Goal: Communication & Community: Share content

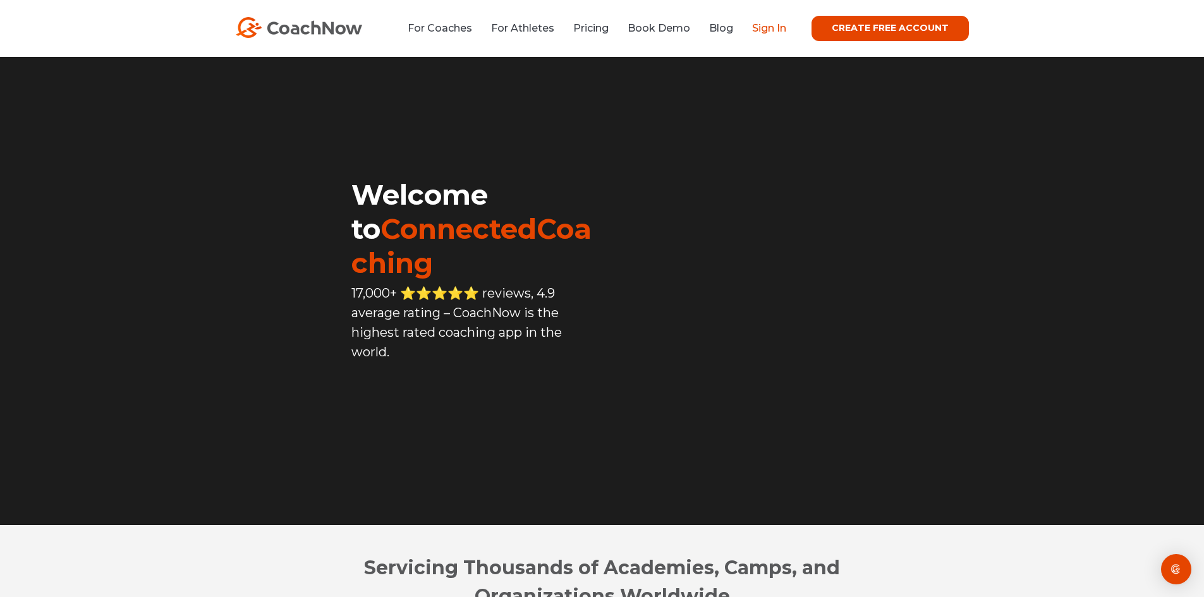
click at [763, 27] on link "Sign In" at bounding box center [769, 28] width 34 height 12
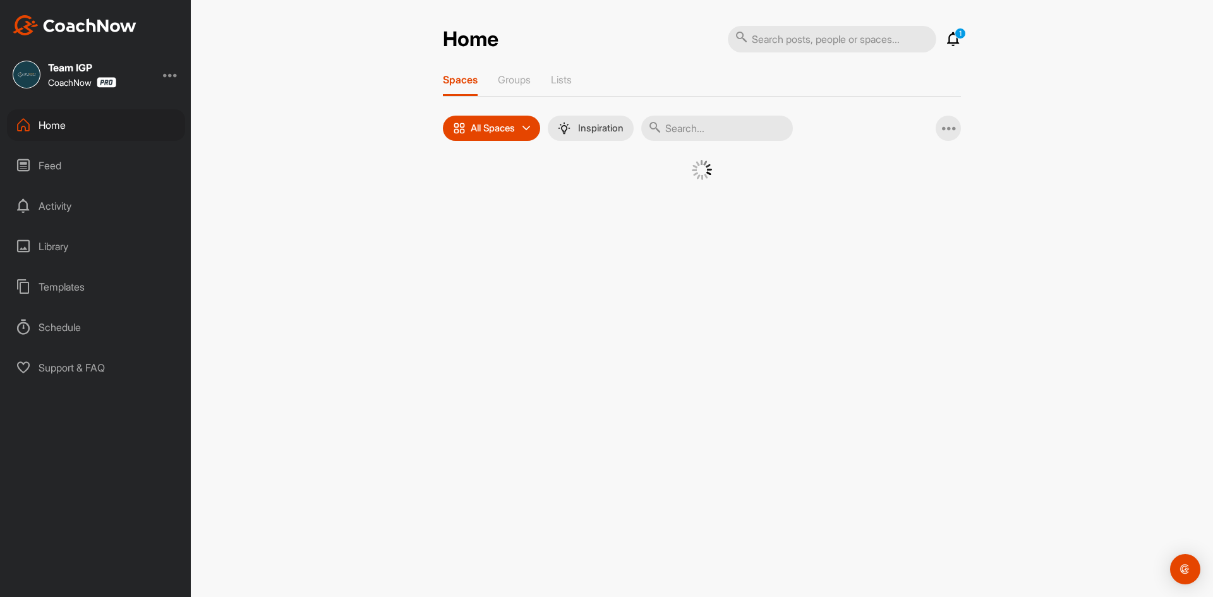
click at [677, 130] on input "text" at bounding box center [717, 128] width 152 height 25
type input "[PERSON_NAME]"
click at [685, 203] on div "MC" at bounding box center [698, 193] width 66 height 66
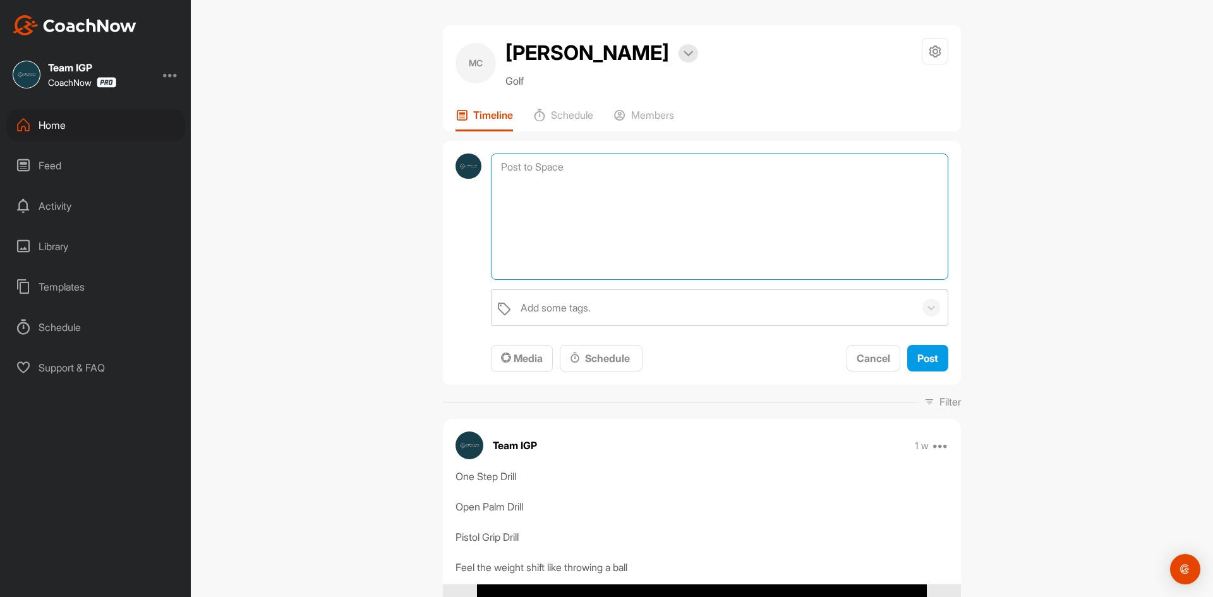
click at [561, 161] on textarea at bounding box center [719, 217] width 457 height 126
click at [528, 348] on button "Media" at bounding box center [522, 358] width 62 height 27
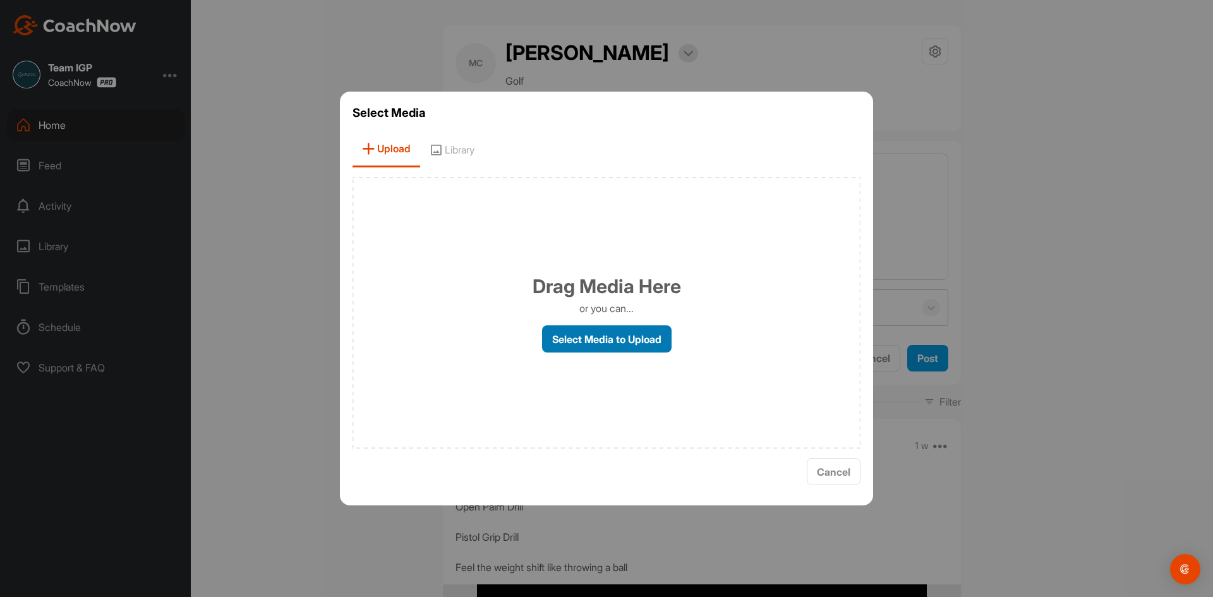
click at [590, 336] on label "Select Media to Upload" at bounding box center [607, 338] width 130 height 27
click at [0, 0] on input "Select Media to Upload" at bounding box center [0, 0] width 0 height 0
click at [842, 480] on button "Cancel" at bounding box center [834, 471] width 54 height 27
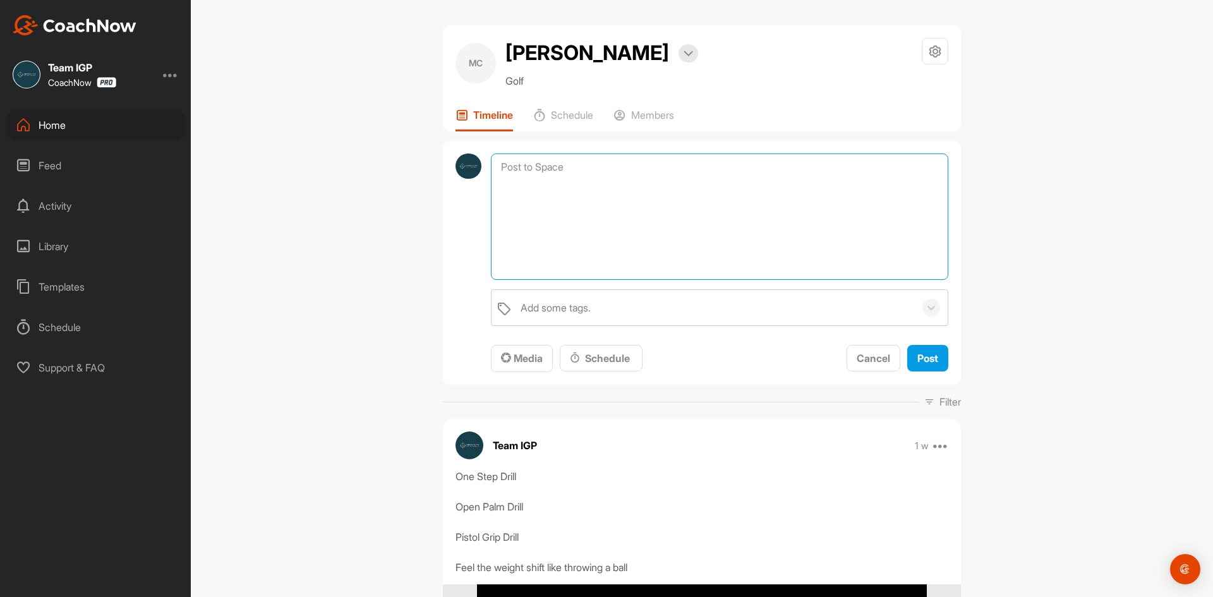
click at [645, 226] on textarea at bounding box center [719, 217] width 457 height 126
type textarea "Hands swing next to left hip on the downswing Weight shifts forward Create spac…"
click at [531, 363] on span "Media" at bounding box center [522, 358] width 42 height 13
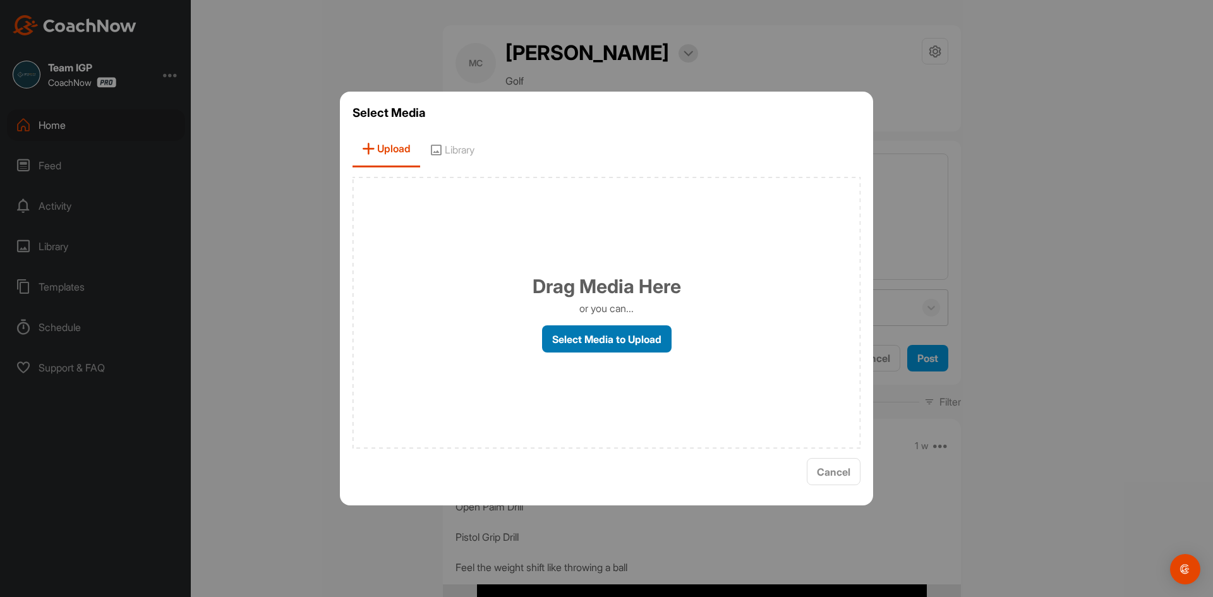
click at [598, 351] on label "Select Media to Upload" at bounding box center [607, 338] width 130 height 27
click at [0, 0] on input "Select Media to Upload" at bounding box center [0, 0] width 0 height 0
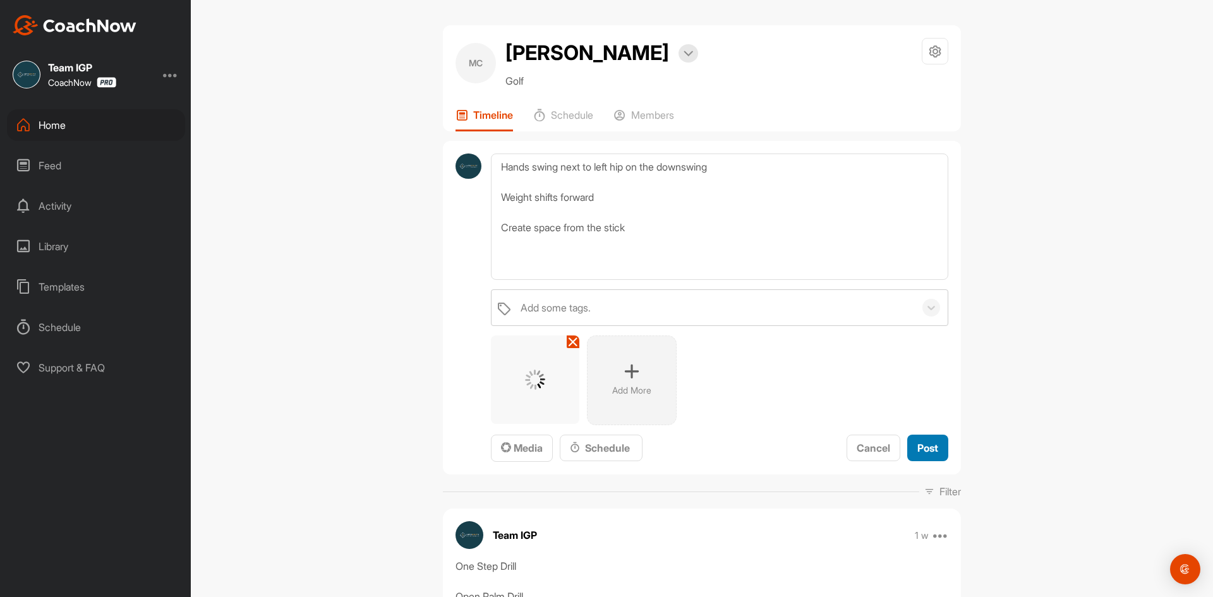
click at [931, 450] on span "Post" at bounding box center [927, 448] width 21 height 13
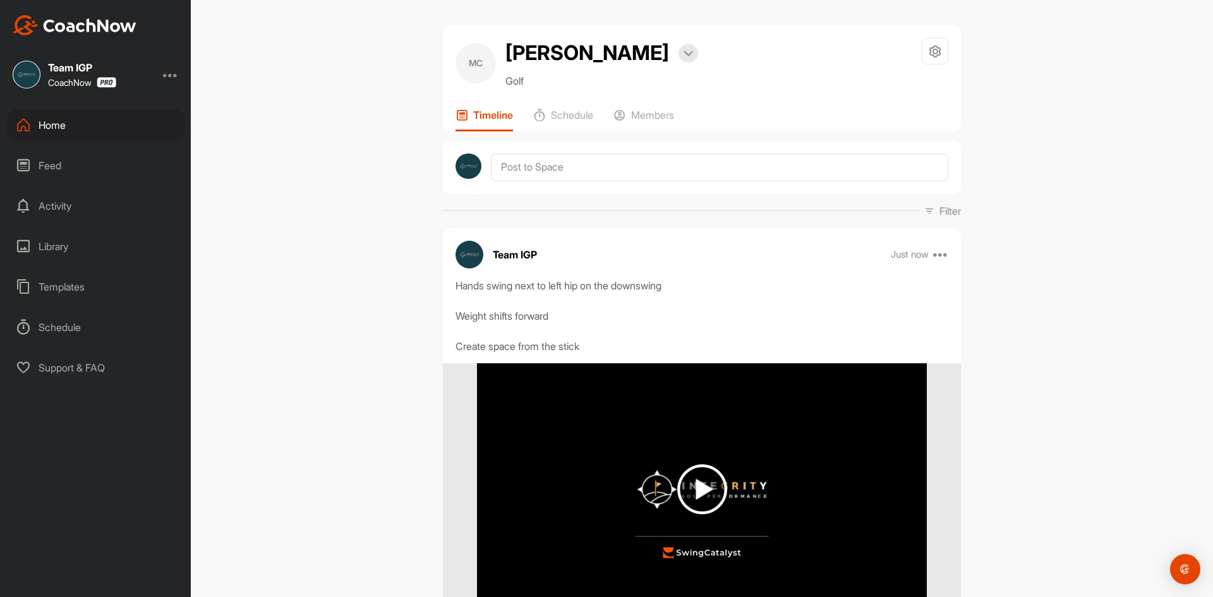
click at [105, 28] on img at bounding box center [75, 25] width 124 height 20
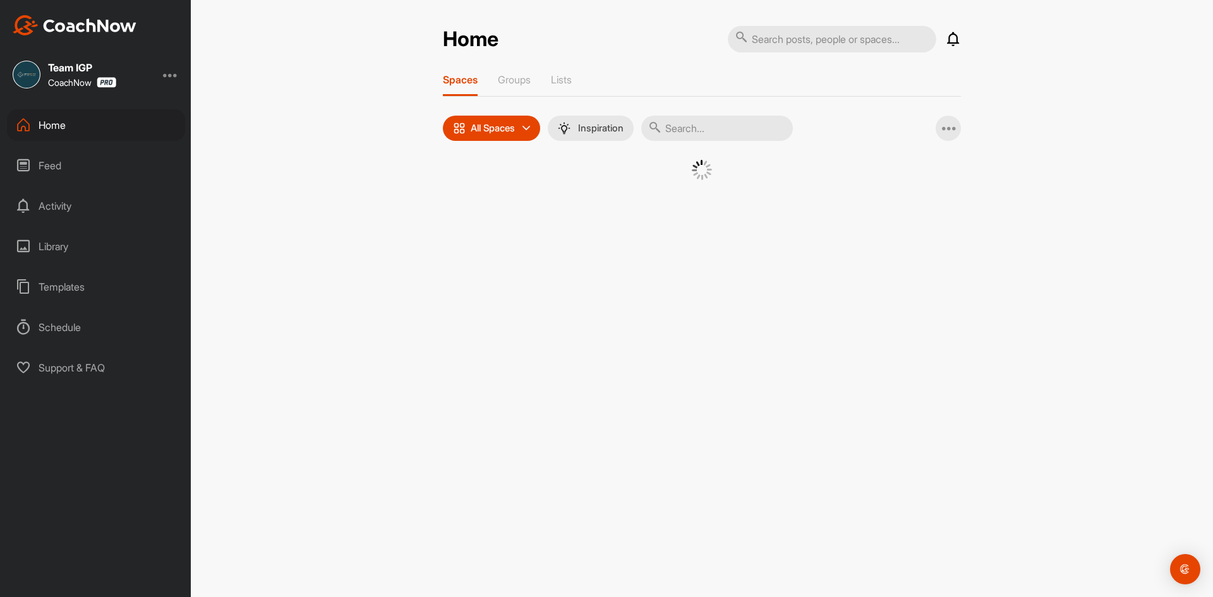
click at [686, 124] on input "text" at bounding box center [717, 128] width 152 height 25
type input "levy"
click at [581, 198] on div "SL" at bounding box center [585, 193] width 66 height 66
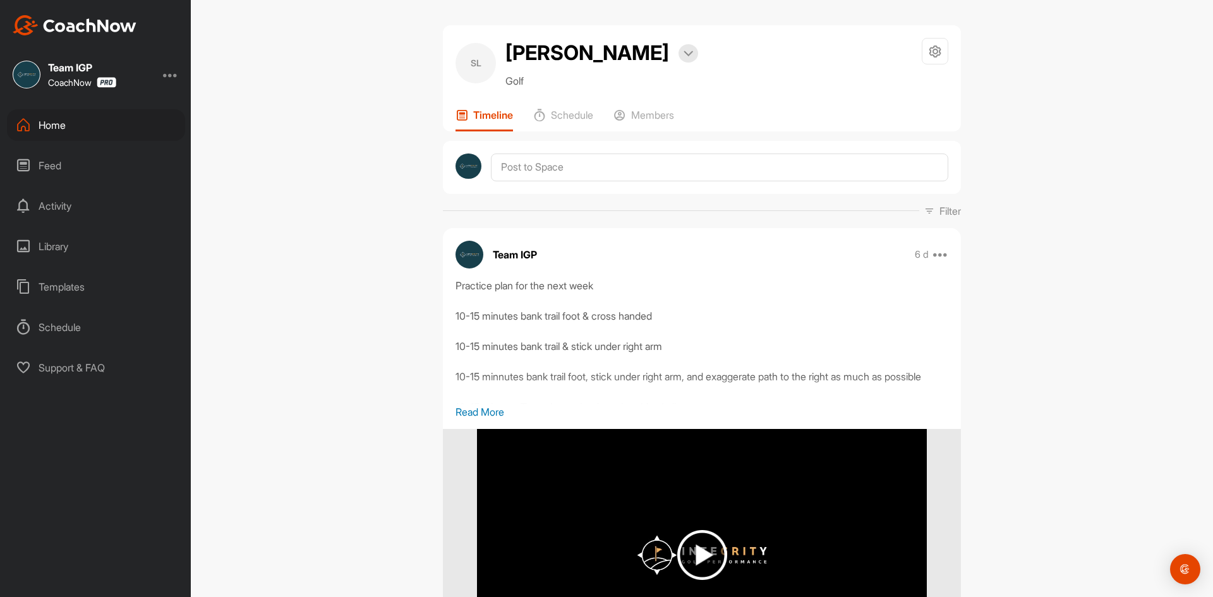
click at [500, 408] on p "Read More" at bounding box center [702, 411] width 493 height 15
